Goal: Use online tool/utility: Utilize a website feature to perform a specific function

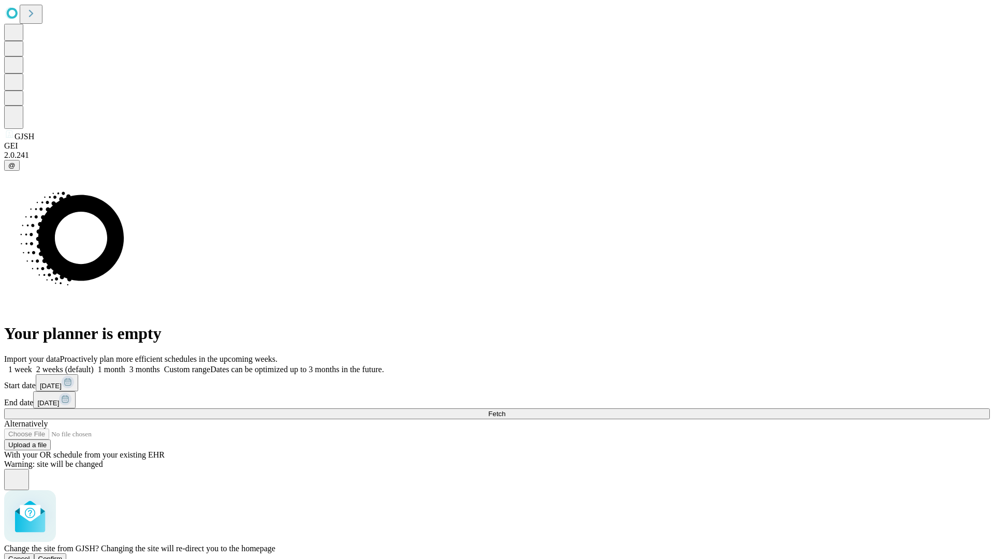
click at [63, 555] on span "Confirm" at bounding box center [50, 559] width 24 height 8
click at [32, 365] on label "1 week" at bounding box center [18, 369] width 28 height 9
click at [505, 410] on span "Fetch" at bounding box center [496, 414] width 17 height 8
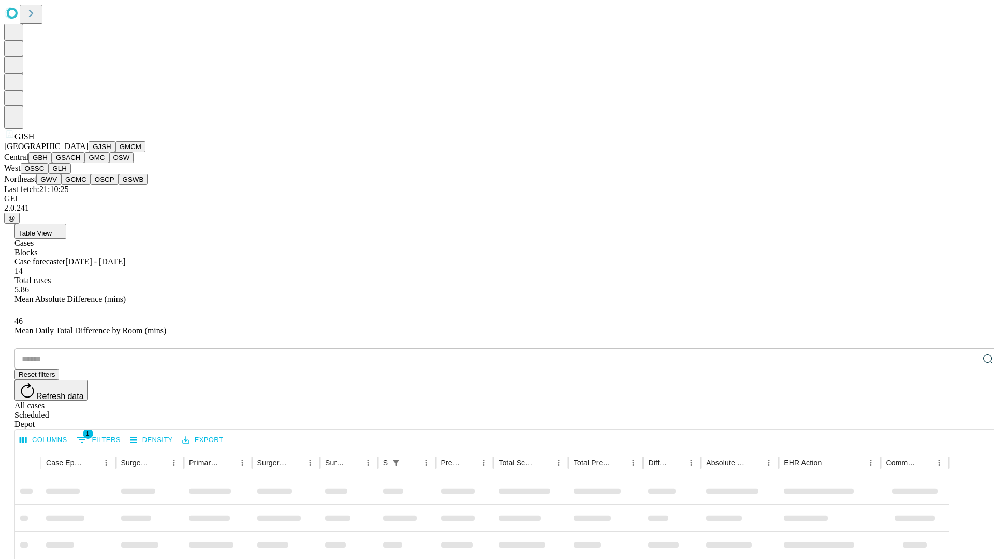
click at [115, 152] on button "GMCM" at bounding box center [130, 146] width 30 height 11
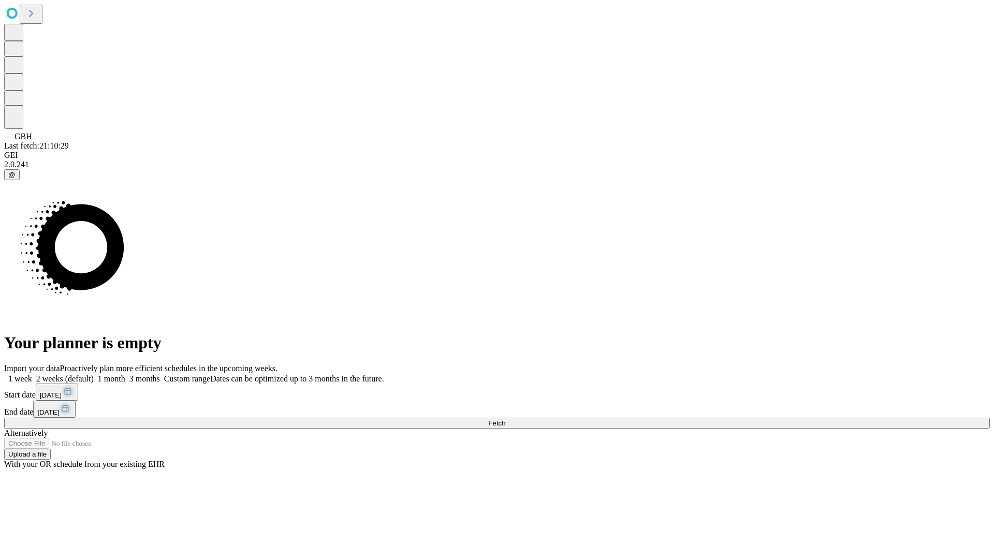
click at [32, 374] on label "1 week" at bounding box center [18, 378] width 28 height 9
click at [505, 419] on span "Fetch" at bounding box center [496, 423] width 17 height 8
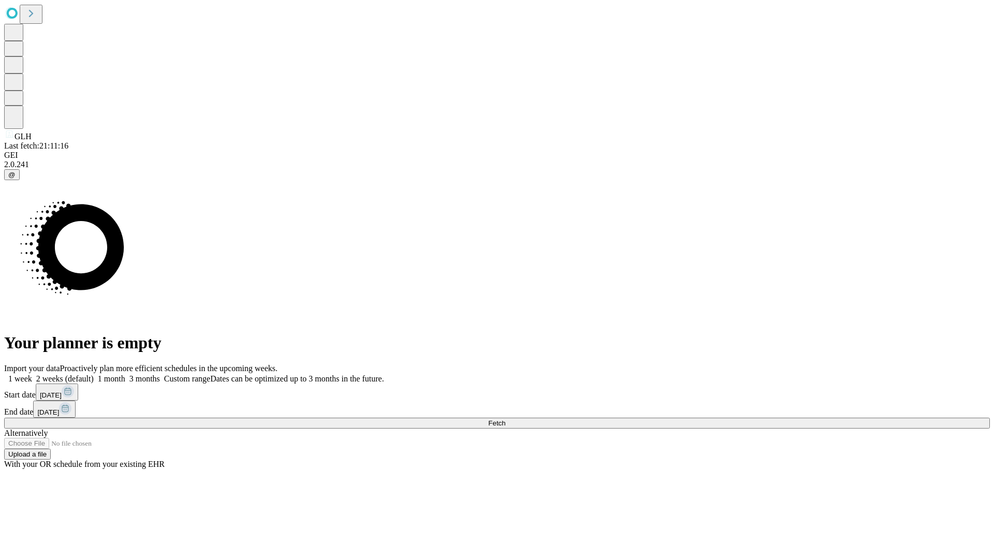
click at [32, 374] on label "1 week" at bounding box center [18, 378] width 28 height 9
click at [505, 419] on span "Fetch" at bounding box center [496, 423] width 17 height 8
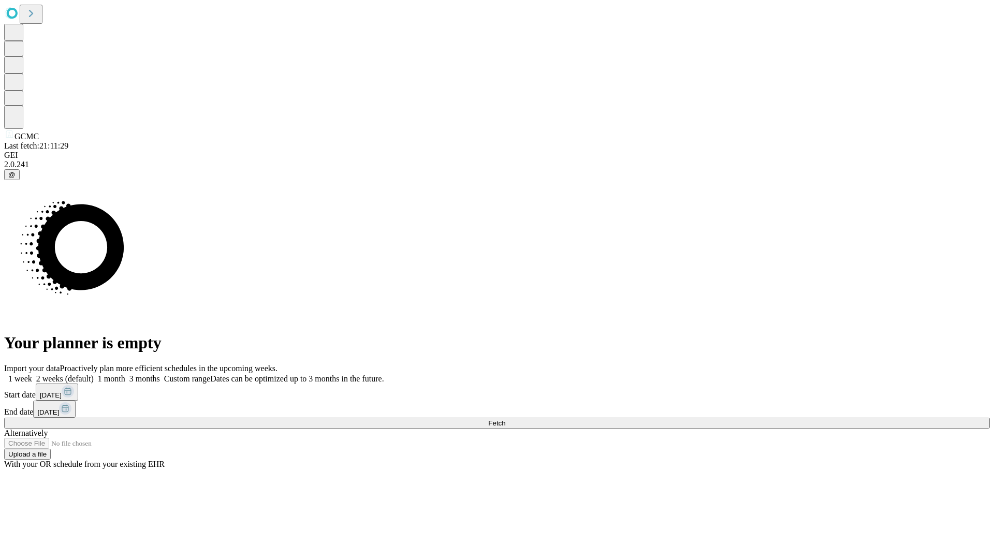
click at [32, 374] on label "1 week" at bounding box center [18, 378] width 28 height 9
click at [505, 419] on span "Fetch" at bounding box center [496, 423] width 17 height 8
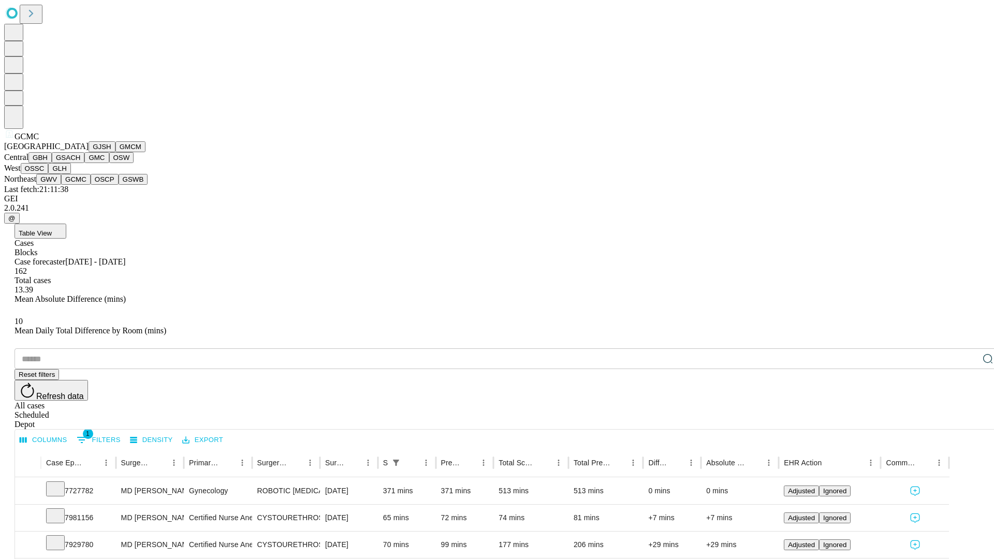
click at [91, 185] on button "OSCP" at bounding box center [105, 179] width 28 height 11
